Goal: Task Accomplishment & Management: Complete application form

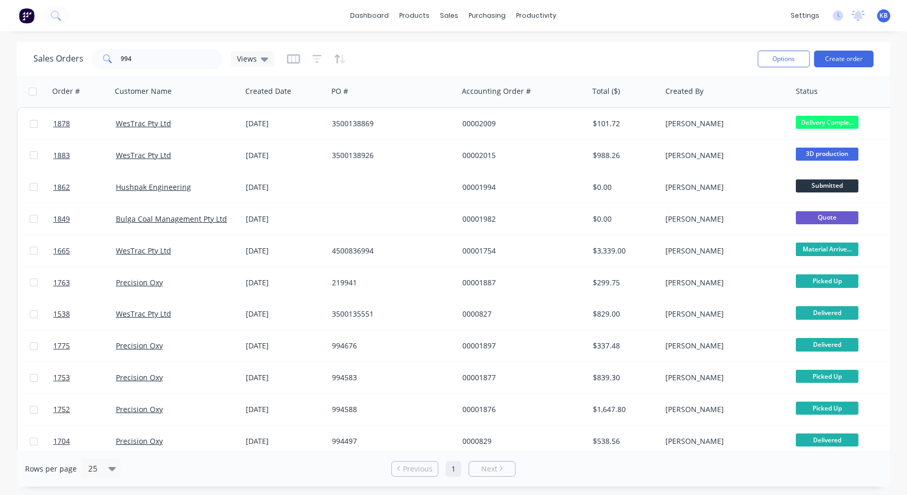
scroll to position [0, 552]
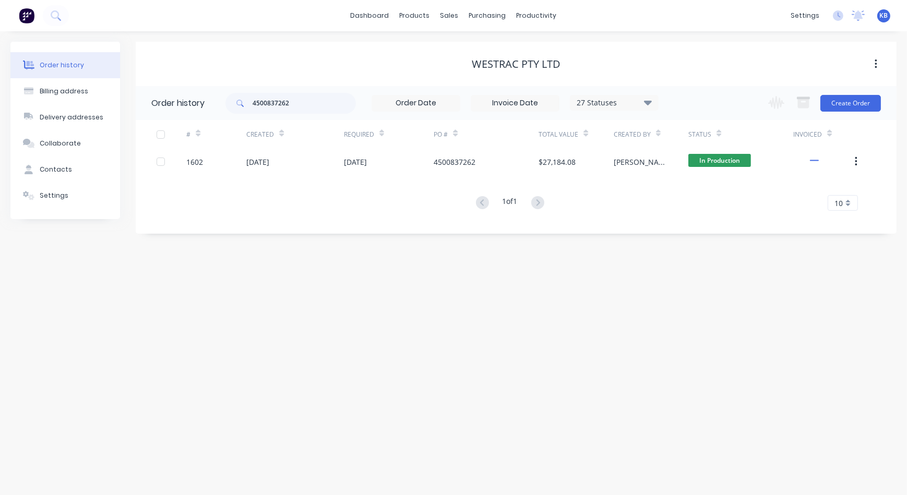
click at [838, 92] on div "Change order status Submitted Scheduled Material Ordered Material Arrived In Pr…" at bounding box center [821, 103] width 119 height 34
click at [840, 95] on button "Create Order" at bounding box center [851, 103] width 61 height 17
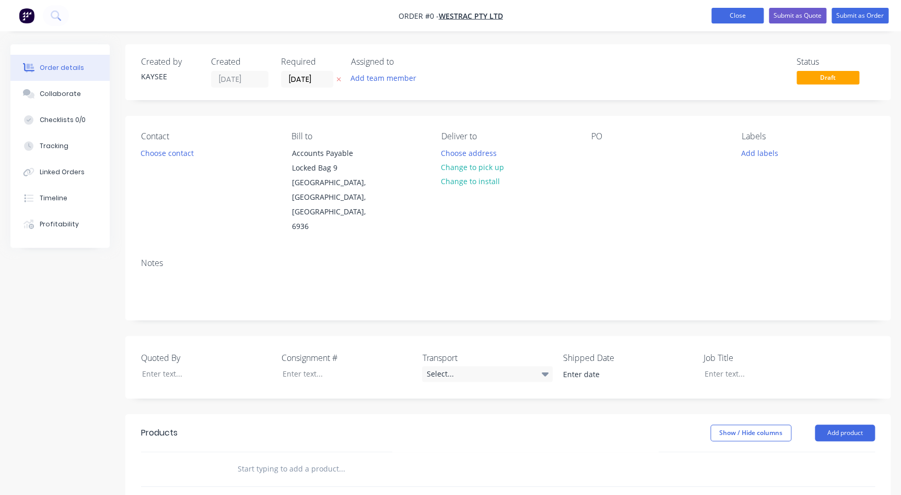
click at [736, 13] on button "Close" at bounding box center [737, 16] width 52 height 16
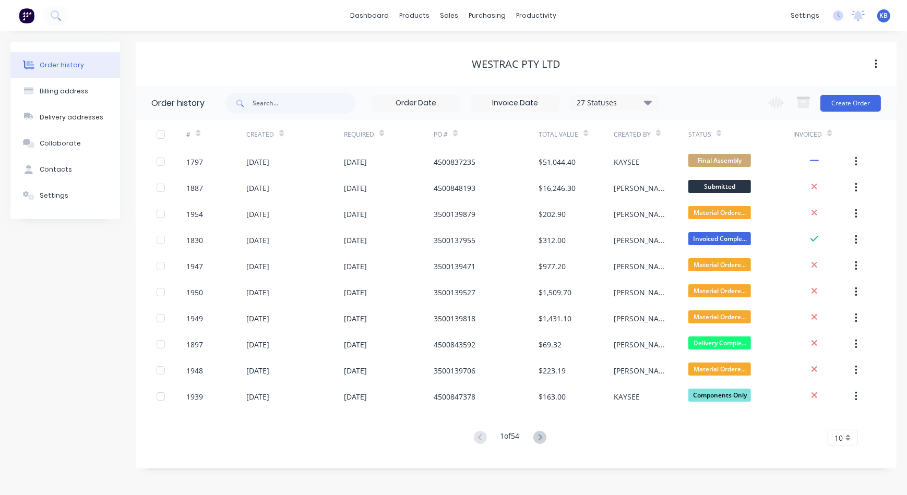
click at [834, 120] on div "Invoiced" at bounding box center [824, 134] width 60 height 29
click at [843, 111] on button "Create Order" at bounding box center [851, 103] width 61 height 17
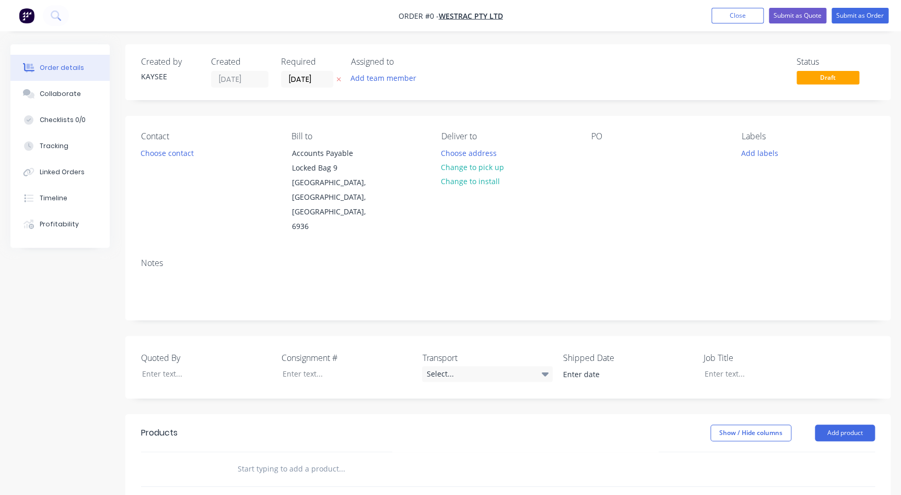
click at [239, 415] on header "Products Show / Hide columns Add product" at bounding box center [507, 434] width 765 height 38
click at [237, 453] on div at bounding box center [412, 470] width 376 height 34
click at [193, 135] on div "Contact" at bounding box center [207, 137] width 133 height 10
click at [190, 155] on button "Choose contact" at bounding box center [167, 153] width 64 height 14
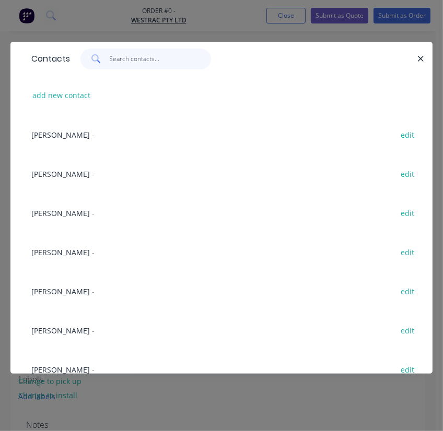
click at [125, 66] on input "text" at bounding box center [161, 59] width 102 height 21
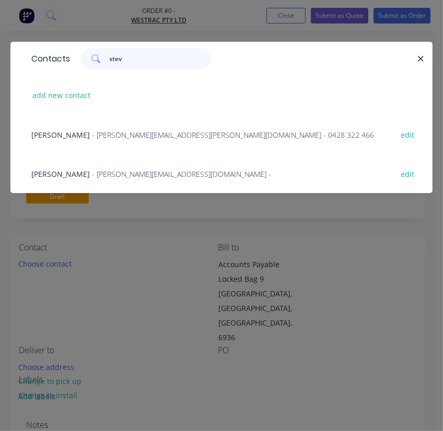
type input "stev"
click at [110, 182] on div "[PERSON_NAME] - [PERSON_NAME][EMAIL_ADDRESS][DOMAIN_NAME] - edit" at bounding box center [221, 173] width 391 height 39
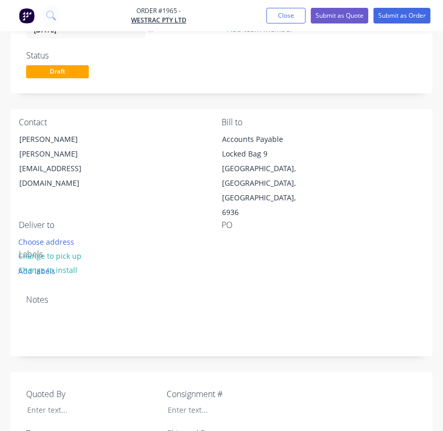
scroll to position [142, 0]
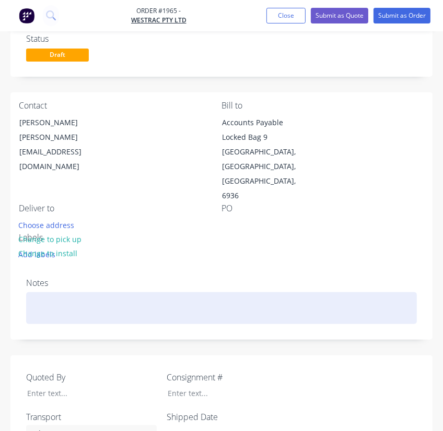
click at [62, 292] on div at bounding box center [221, 308] width 391 height 32
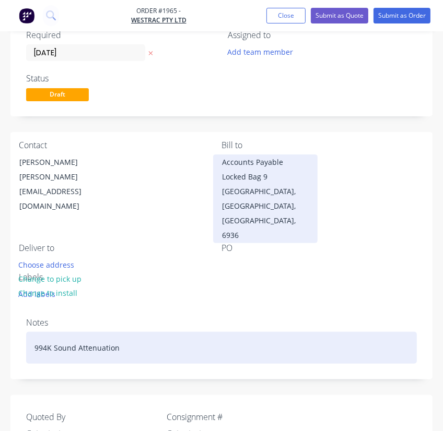
scroll to position [190, 0]
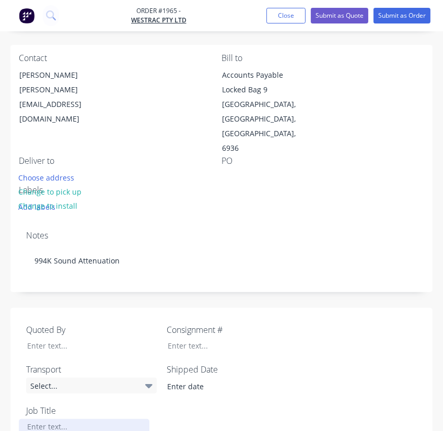
click at [75, 419] on div at bounding box center [84, 426] width 131 height 15
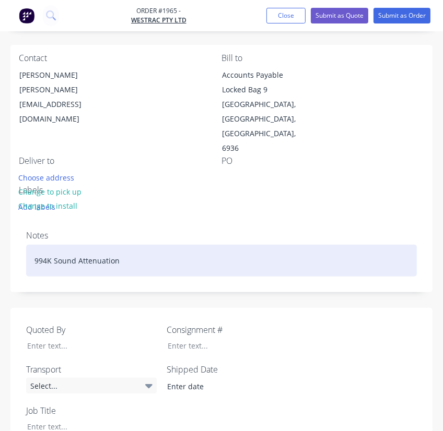
drag, startPoint x: 126, startPoint y: 238, endPoint x: -9, endPoint y: 211, distance: 137.3
click at [0, 211] on html "Order #1965 - WesTrac Pty Ltd Add product Close Submit as Quote Submit as Order…" at bounding box center [221, 293] width 443 height 966
copy div "994K Sound Attenuation"
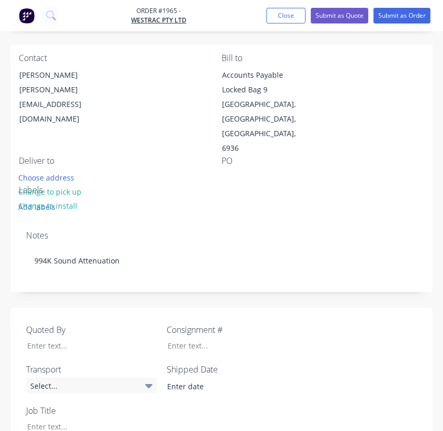
click at [33, 405] on label "Job Title" at bounding box center [91, 411] width 131 height 13
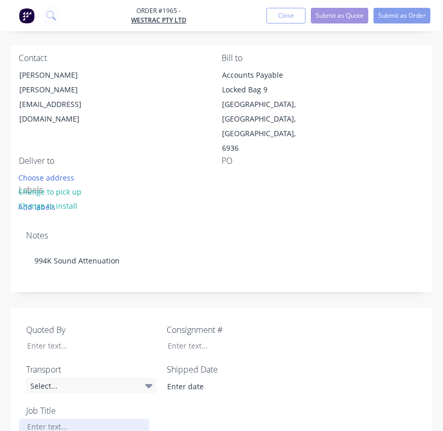
click at [34, 419] on div at bounding box center [84, 426] width 131 height 15
paste div
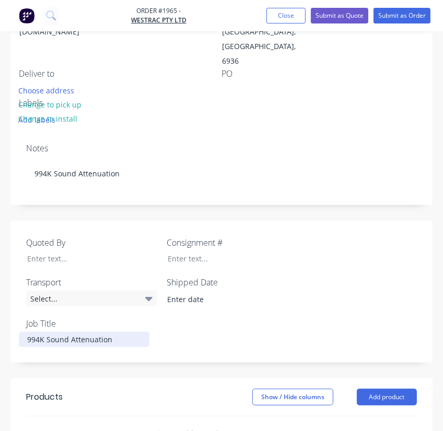
scroll to position [380, 0]
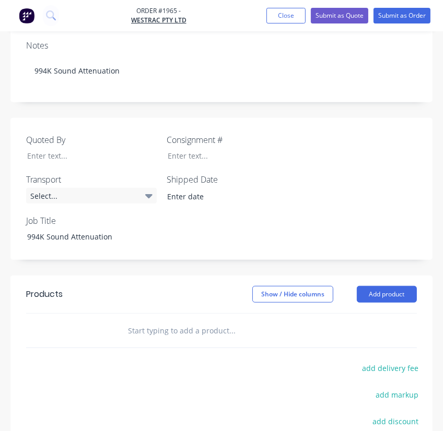
click at [80, 314] on div at bounding box center [83, 331] width 63 height 34
click at [173, 314] on div at bounding box center [217, 331] width 204 height 34
click at [175, 320] on input "text" at bounding box center [205, 330] width 157 height 21
paste input "994K Sound Attenuation"
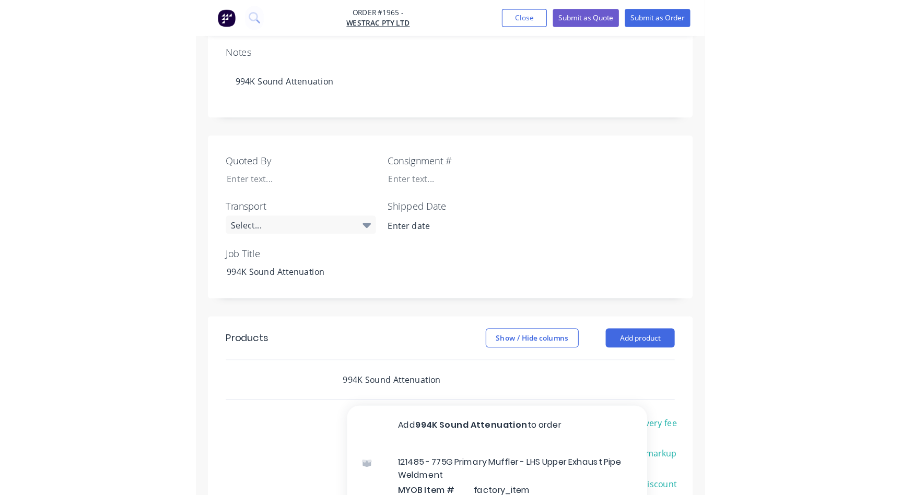
scroll to position [228, 0]
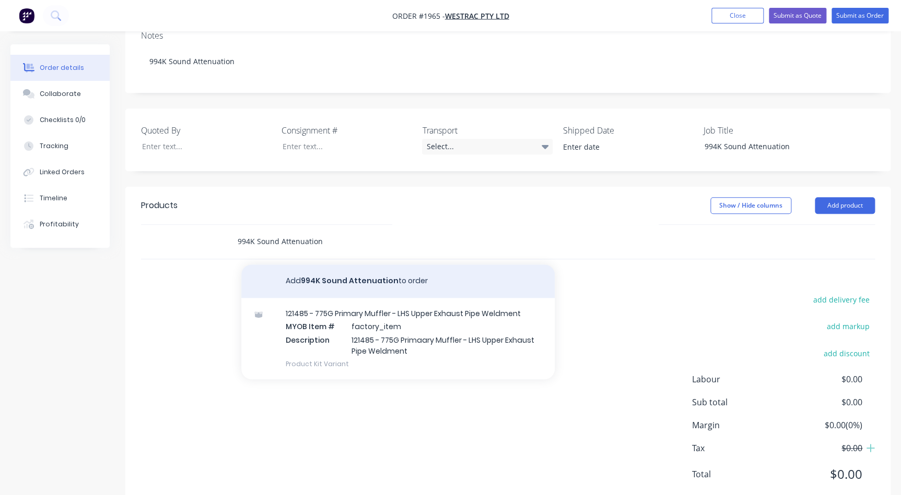
type input "994K Sound Attenuation"
click at [388, 265] on button "Add 994K Sound Attenuation to order" at bounding box center [397, 281] width 313 height 33
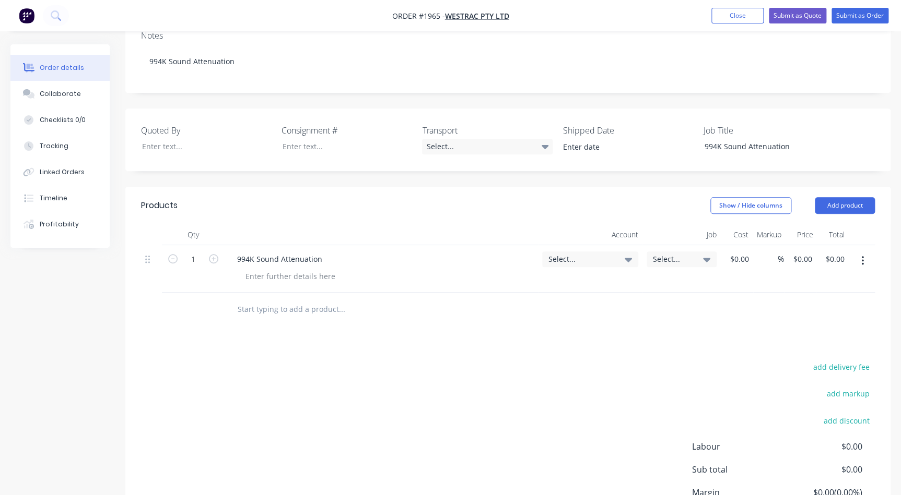
click at [679, 254] on span "Select..." at bounding box center [673, 259] width 40 height 11
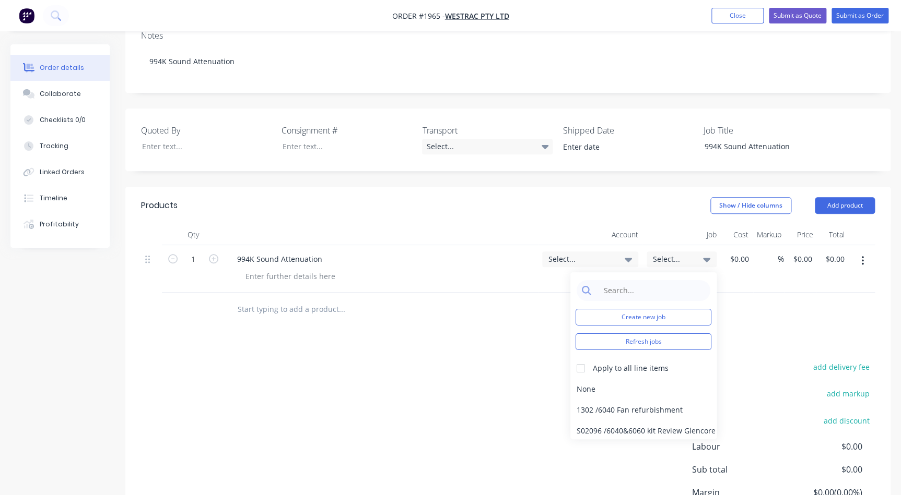
click at [598, 245] on div "Select..." at bounding box center [590, 269] width 104 height 48
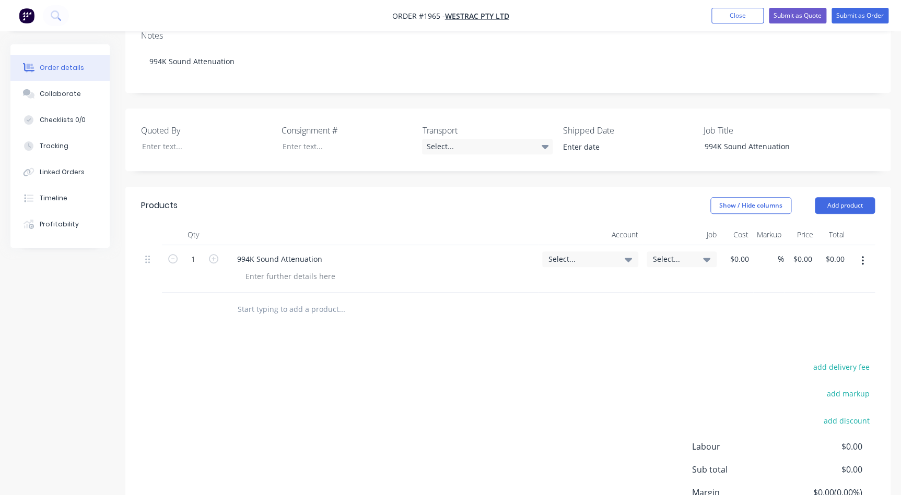
click at [597, 245] on div "Select..." at bounding box center [590, 269] width 104 height 48
click at [595, 254] on span "Select..." at bounding box center [581, 259] width 66 height 11
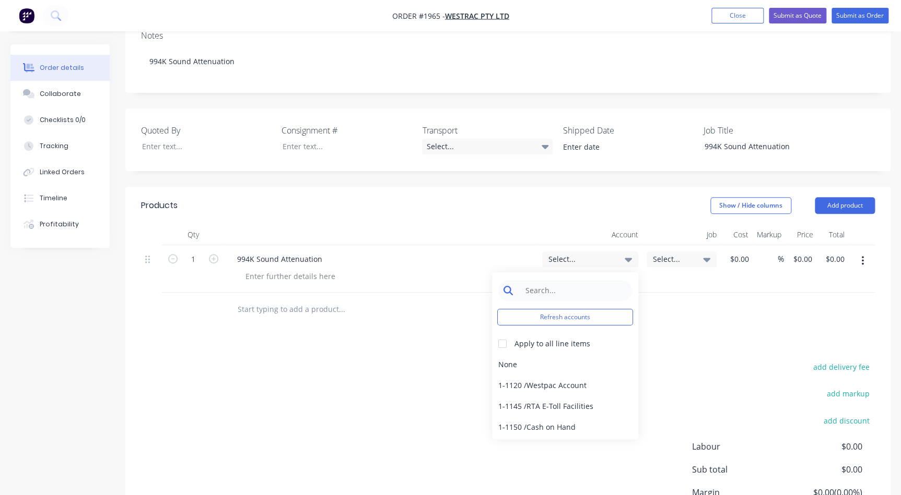
click at [570, 280] on input at bounding box center [572, 290] width 107 height 21
type input "4-53"
click at [574, 354] on div "4-5300 / Sales - Mobile Machines Sound - Interco" at bounding box center [565, 364] width 146 height 21
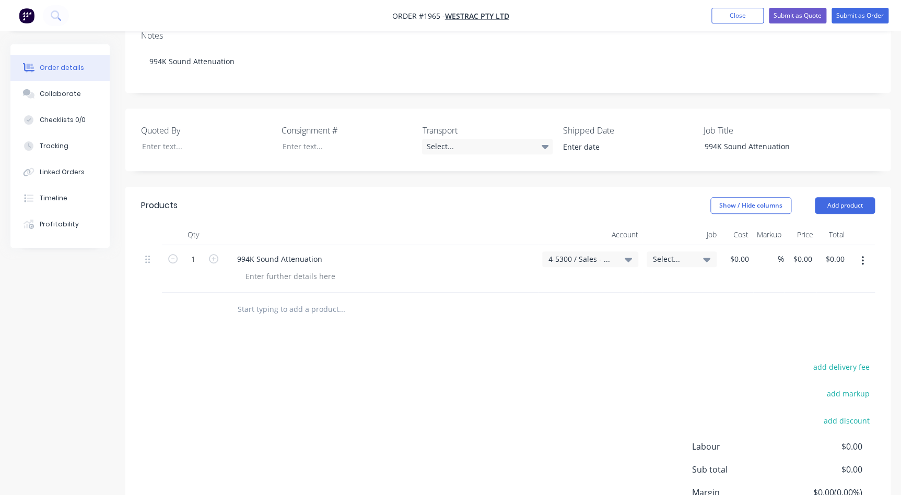
click at [596, 254] on span "4-5300 / Sales - Mobile Machines Sound - Interco" at bounding box center [581, 259] width 66 height 11
click at [667, 254] on span "Select..." at bounding box center [673, 259] width 40 height 11
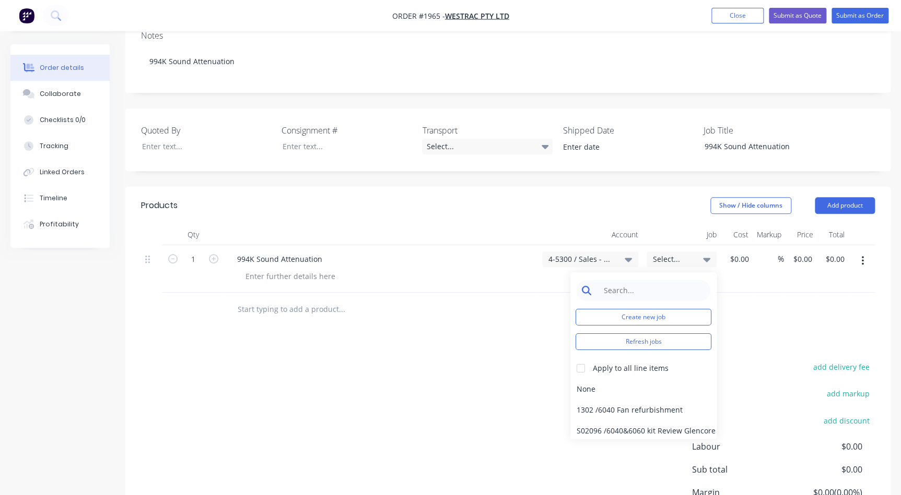
click at [637, 280] on input at bounding box center [651, 290] width 107 height 21
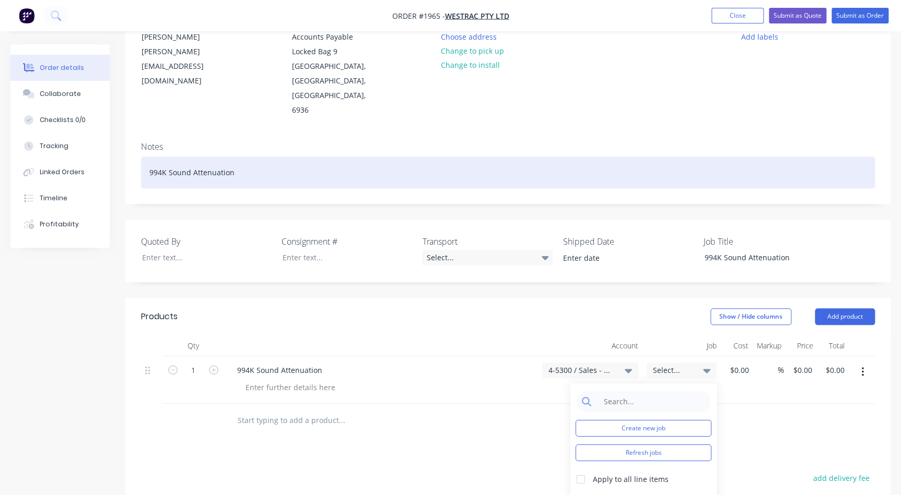
scroll to position [0, 0]
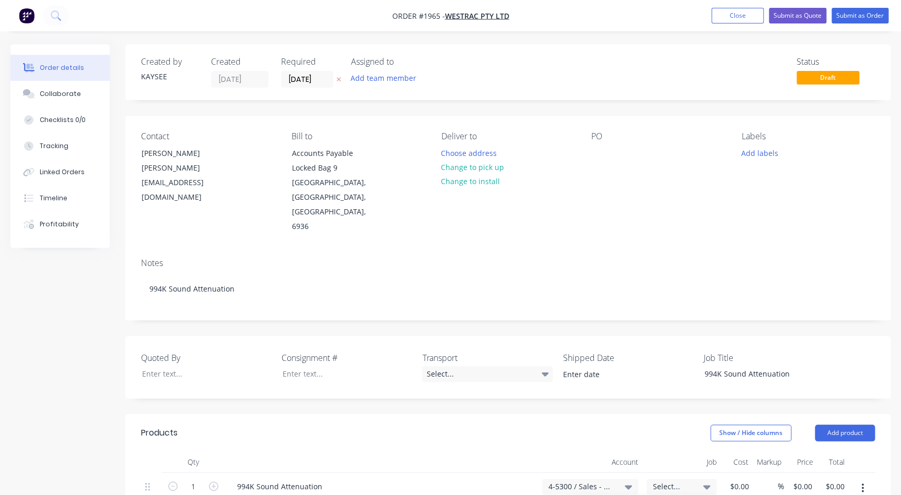
click at [755, 160] on div "Labels Add labels" at bounding box center [807, 183] width 133 height 103
click at [762, 149] on button "Add labels" at bounding box center [759, 153] width 48 height 14
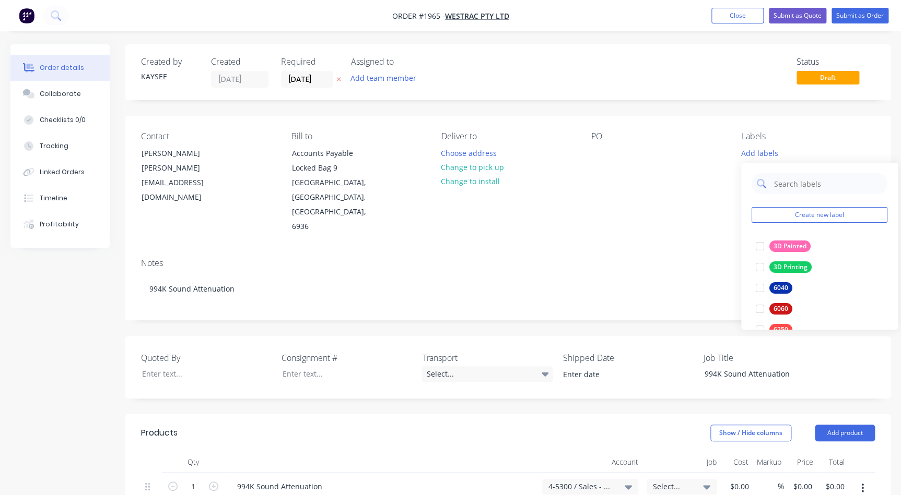
click at [783, 178] on input "text" at bounding box center [827, 183] width 109 height 21
drag, startPoint x: 803, startPoint y: 182, endPoint x: 749, endPoint y: 178, distance: 54.5
click at [749, 178] on div "994 Create new label" at bounding box center [819, 205] width 157 height 84
type input "westrac"
click at [758, 249] on div at bounding box center [759, 246] width 21 height 21
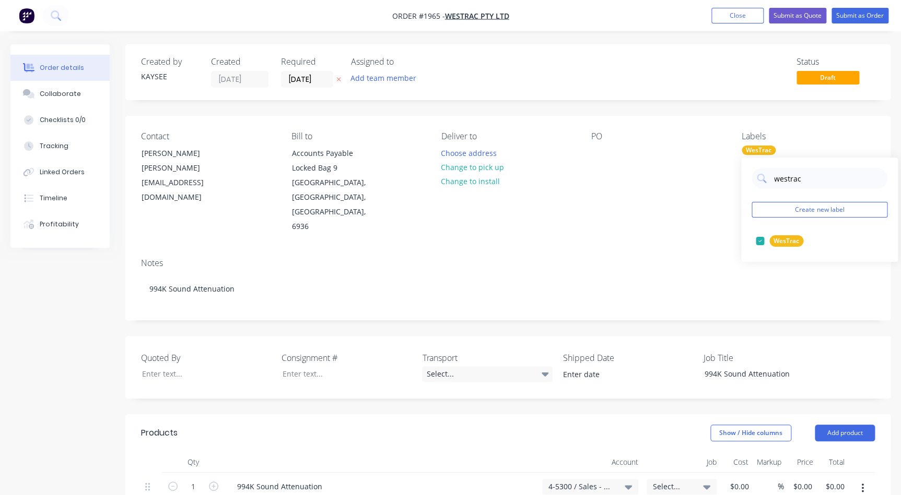
click at [730, 258] on div "Notes" at bounding box center [507, 263] width 733 height 10
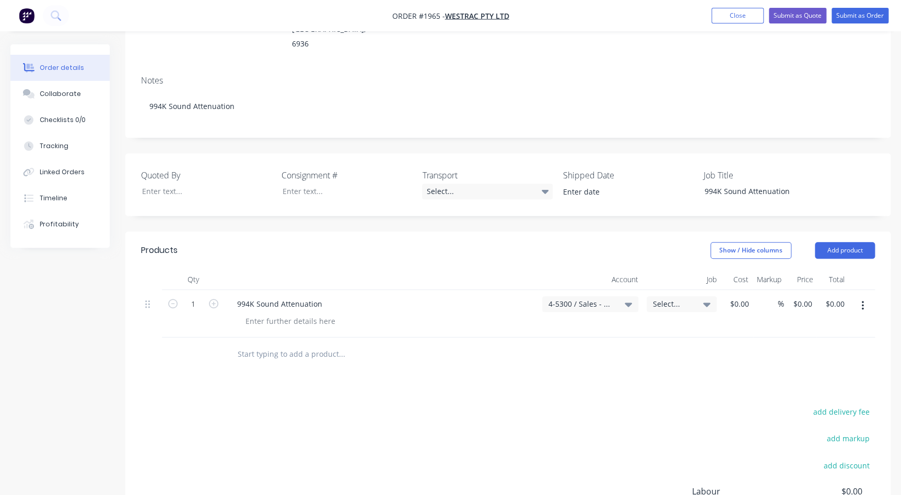
scroll to position [57, 0]
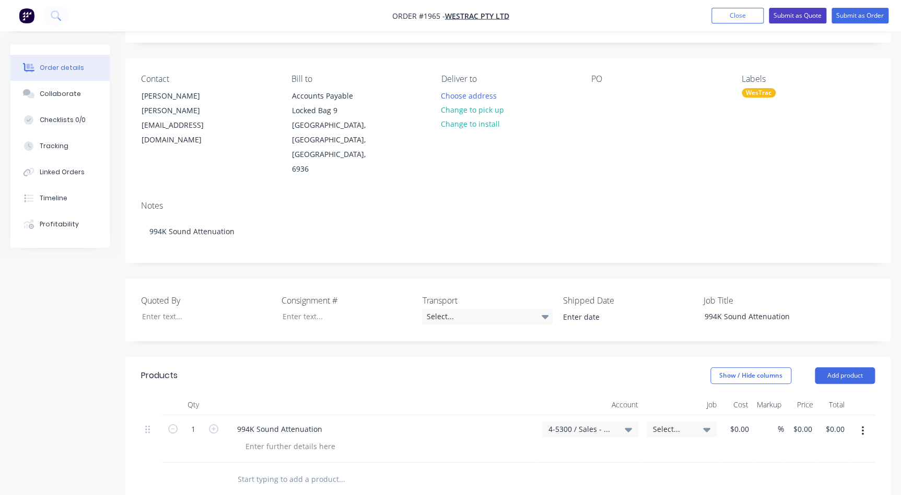
click at [795, 17] on button "Submit as Quote" at bounding box center [796, 16] width 57 height 16
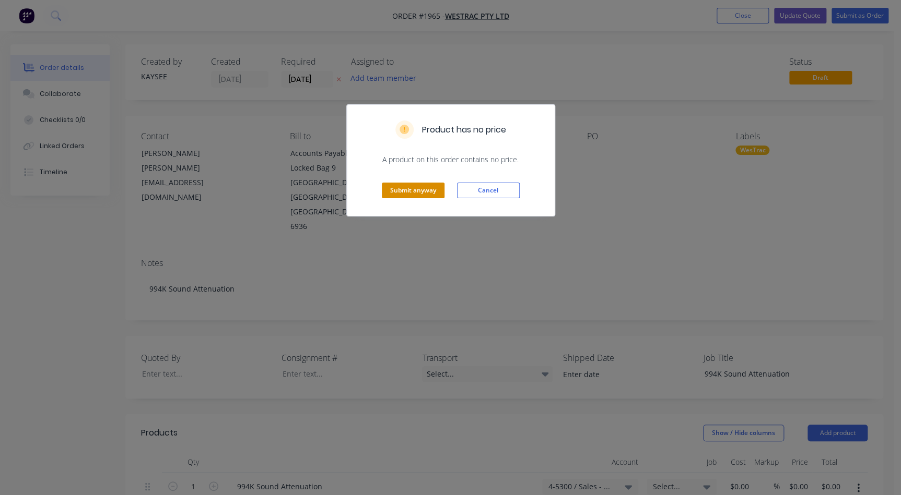
click at [437, 186] on button "Submit anyway" at bounding box center [413, 191] width 63 height 16
